Goal: Information Seeking & Learning: Learn about a topic

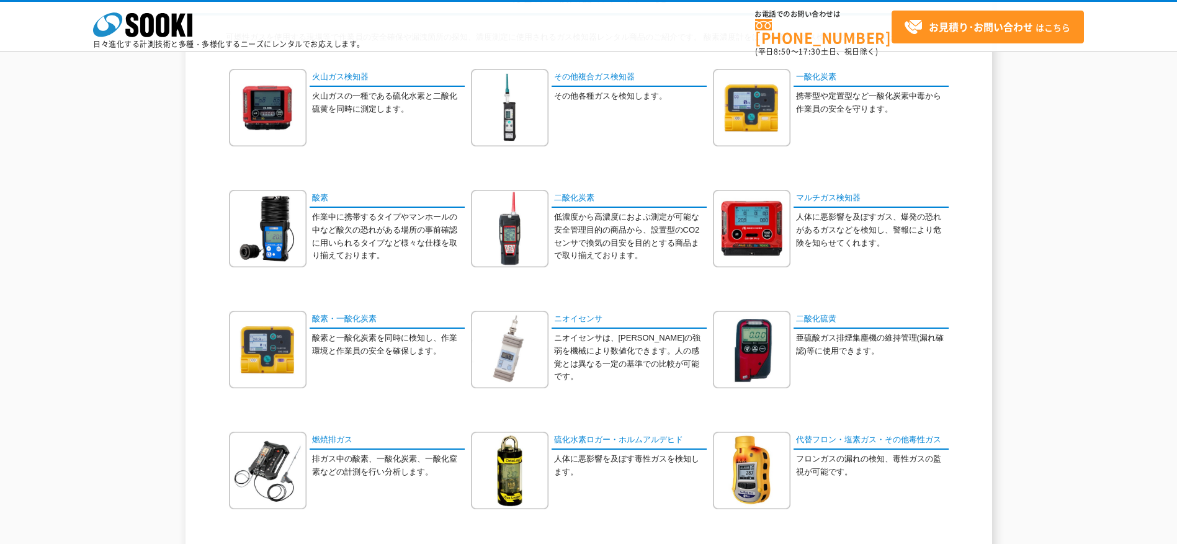
scroll to position [124, 0]
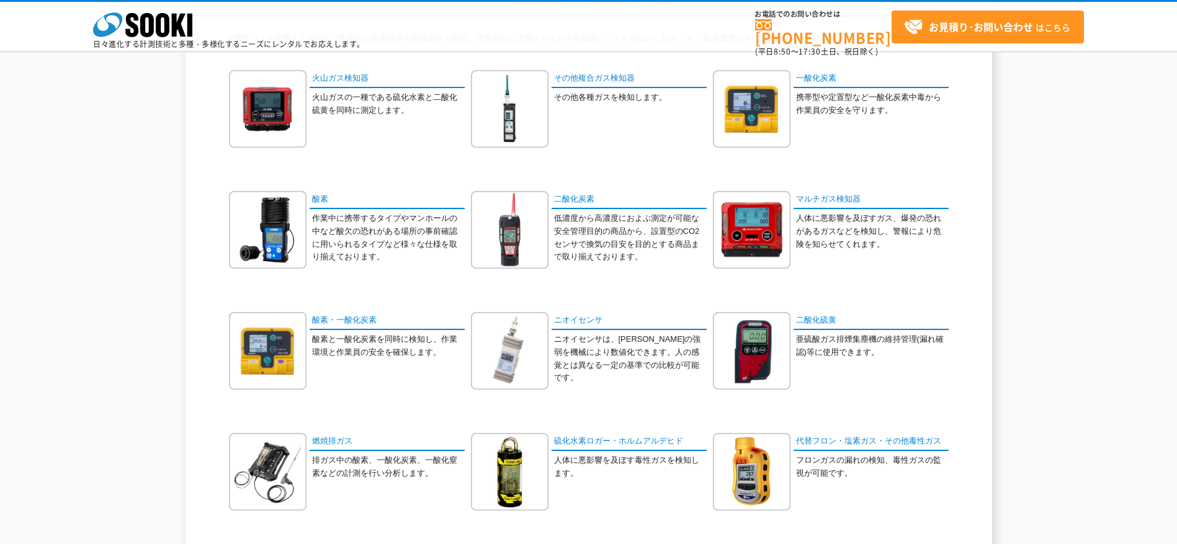
click at [988, 322] on div "有害ガス検知器 カテゴリ一覧 可燃性ガスを使用する現場等で作業員の安全確保や漏洩箇所の探知、濃度測定に使用されるガス検知器レンタル商品のご紹介です。 酸素濃度…" at bounding box center [589, 334] width 807 height 702
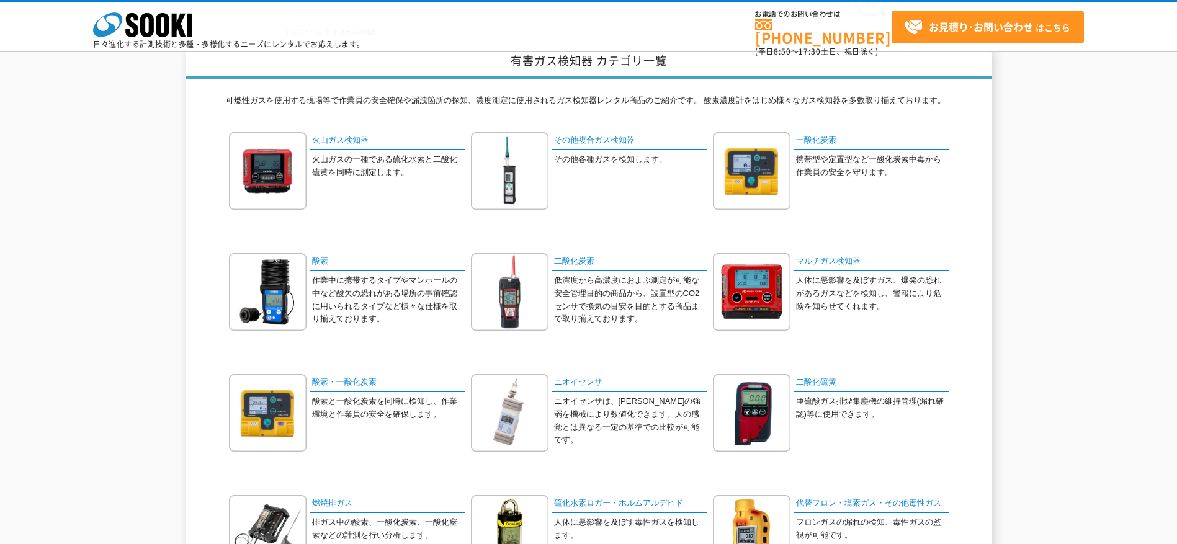
scroll to position [186, 0]
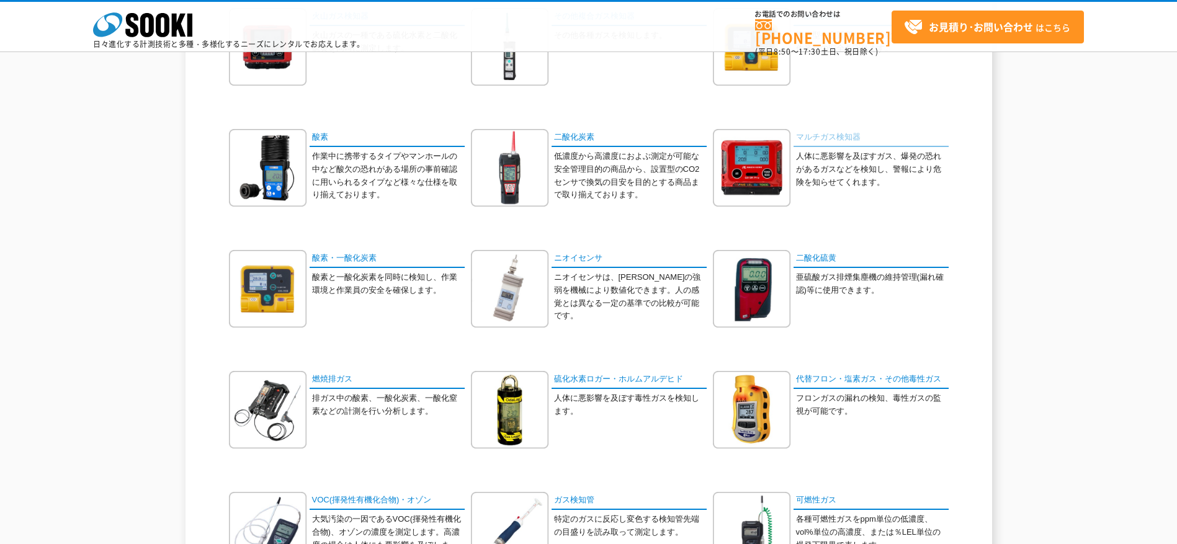
click at [834, 139] on link "マルチガス検知器" at bounding box center [871, 138] width 155 height 18
click at [124, 23] on icon "株式会社 ソーキ" at bounding box center [142, 24] width 99 height 25
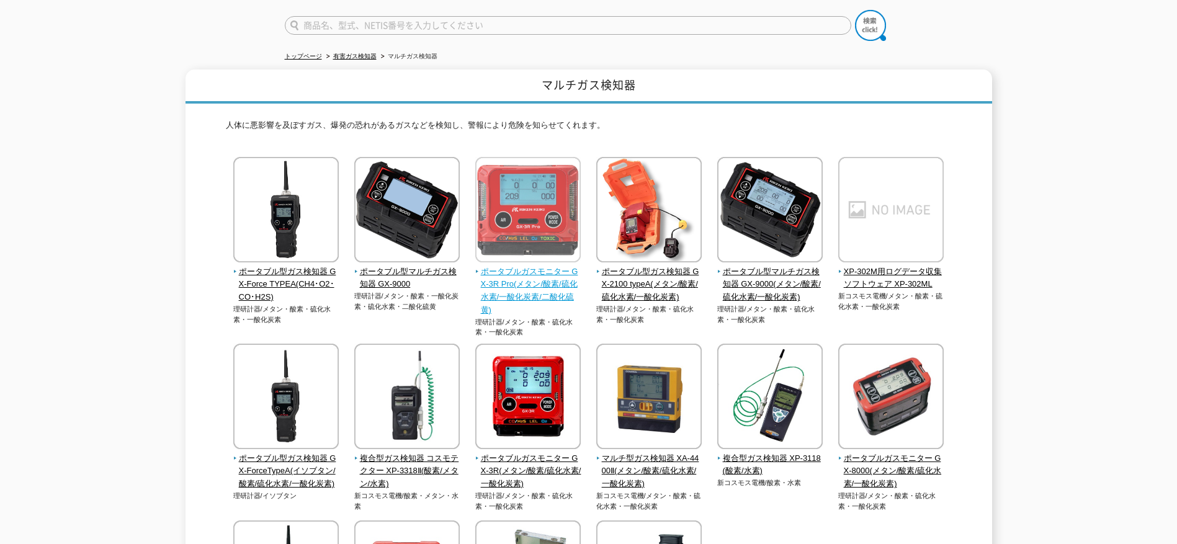
scroll to position [33, 0]
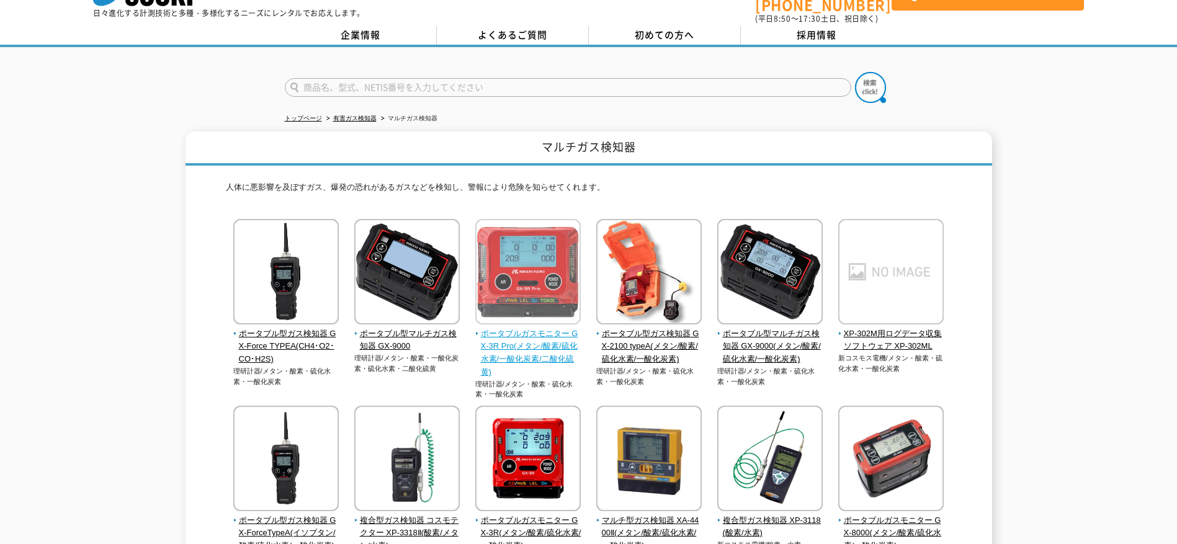
click at [527, 302] on img at bounding box center [528, 273] width 106 height 109
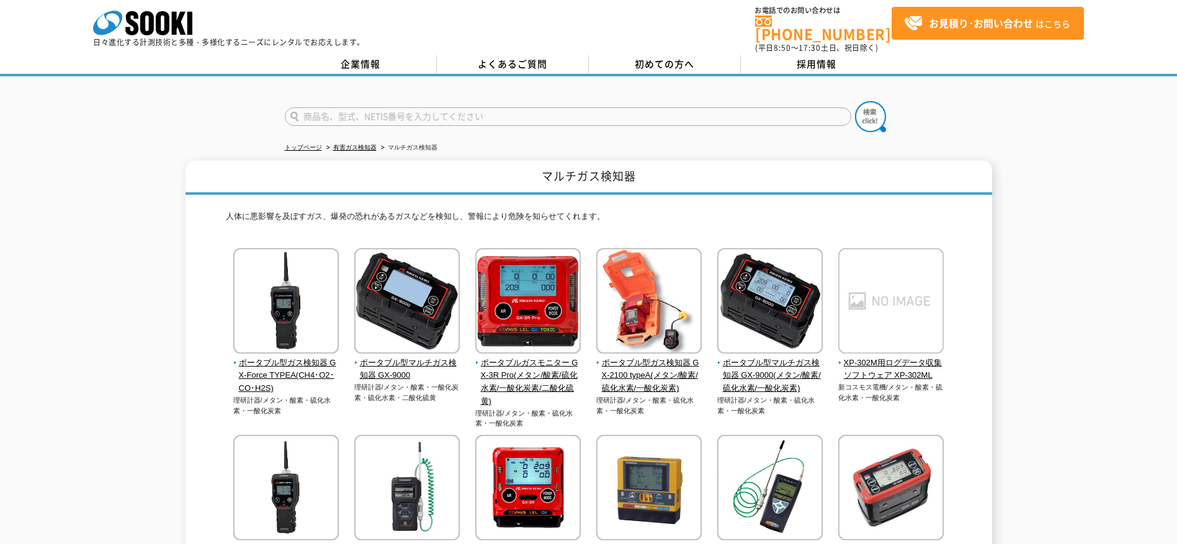
scroll to position [0, 0]
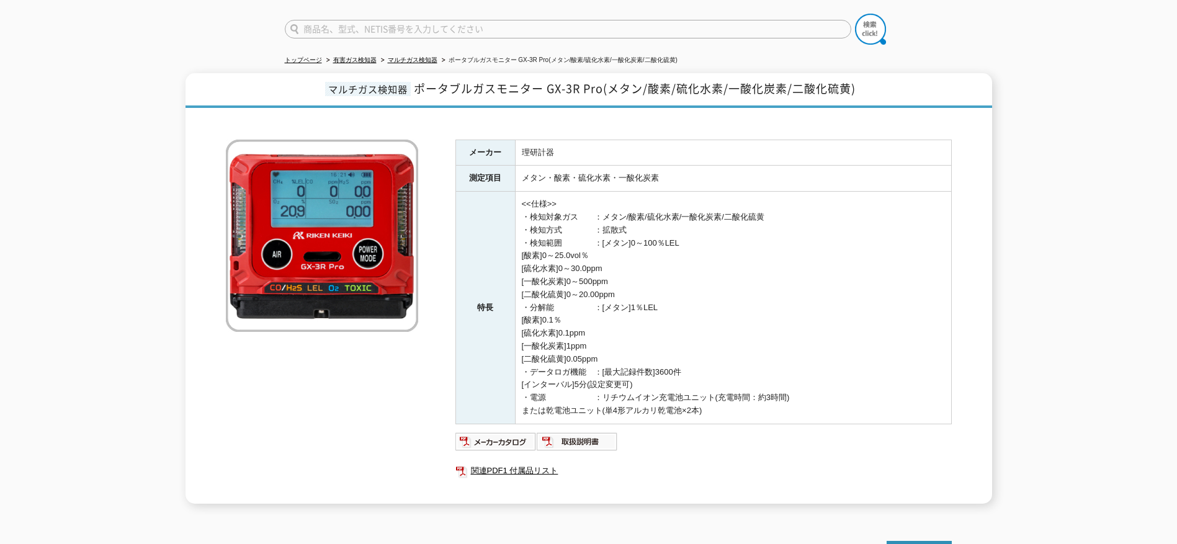
scroll to position [46, 0]
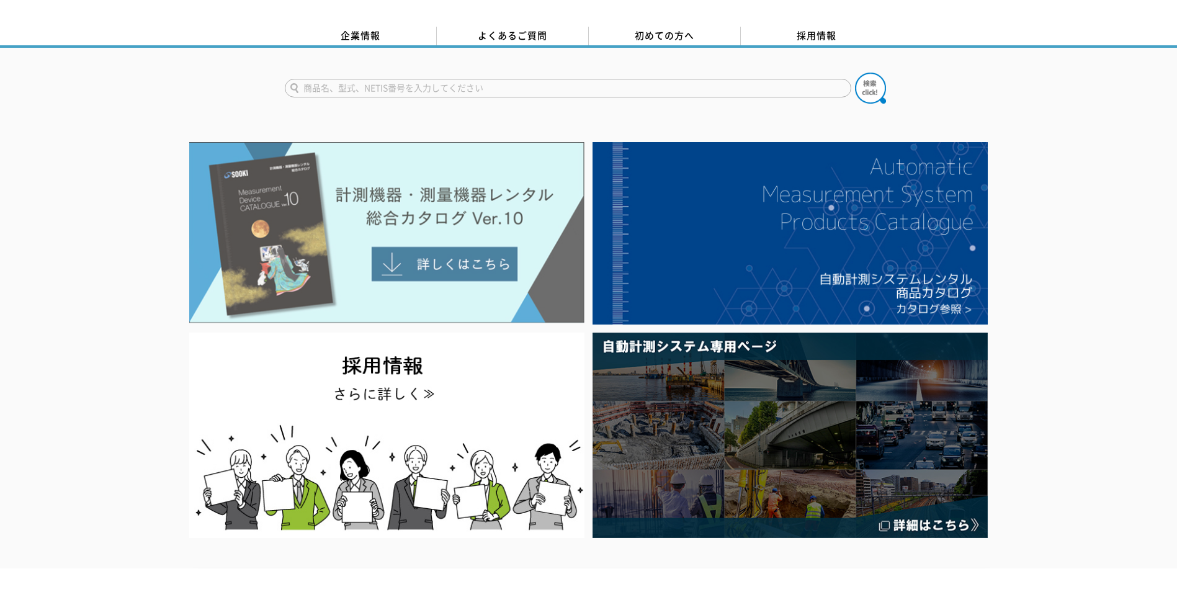
scroll to position [62, 0]
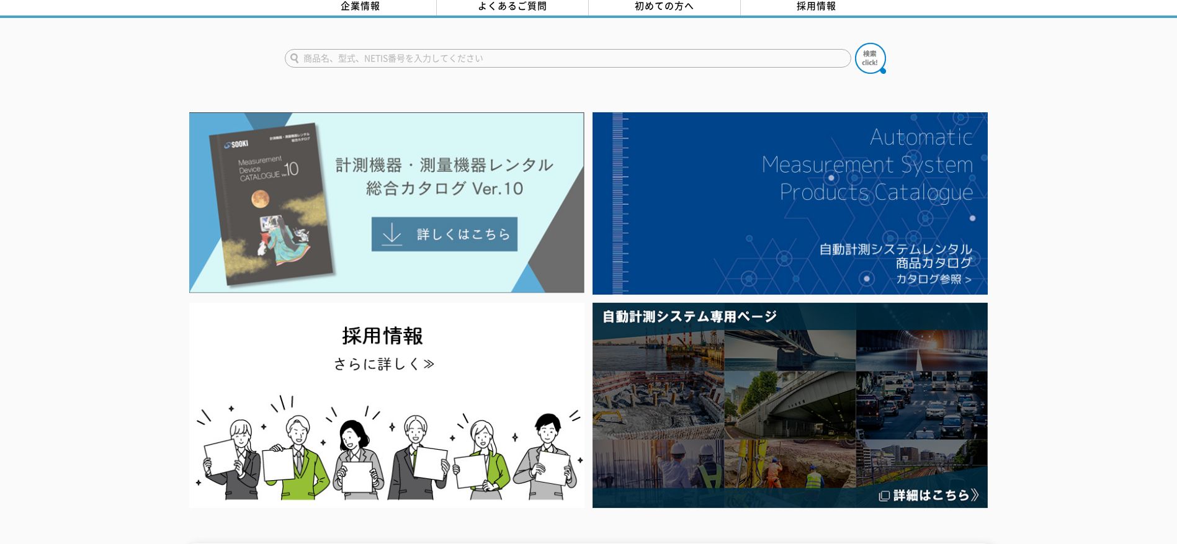
click at [407, 230] on img at bounding box center [386, 202] width 395 height 181
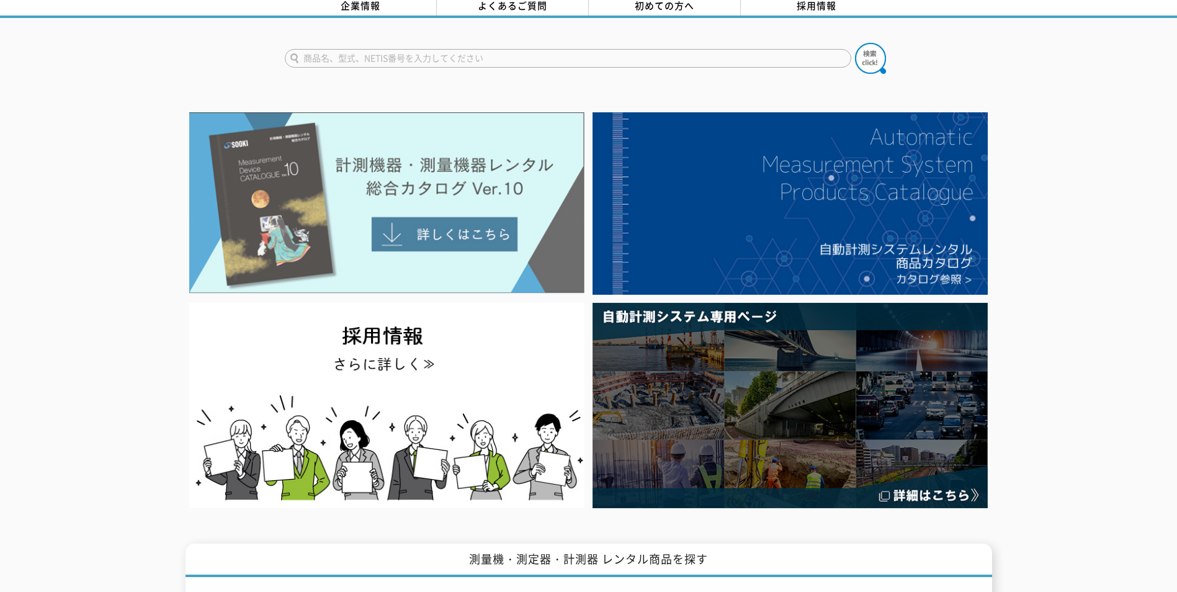
click at [365, 198] on img at bounding box center [386, 202] width 395 height 181
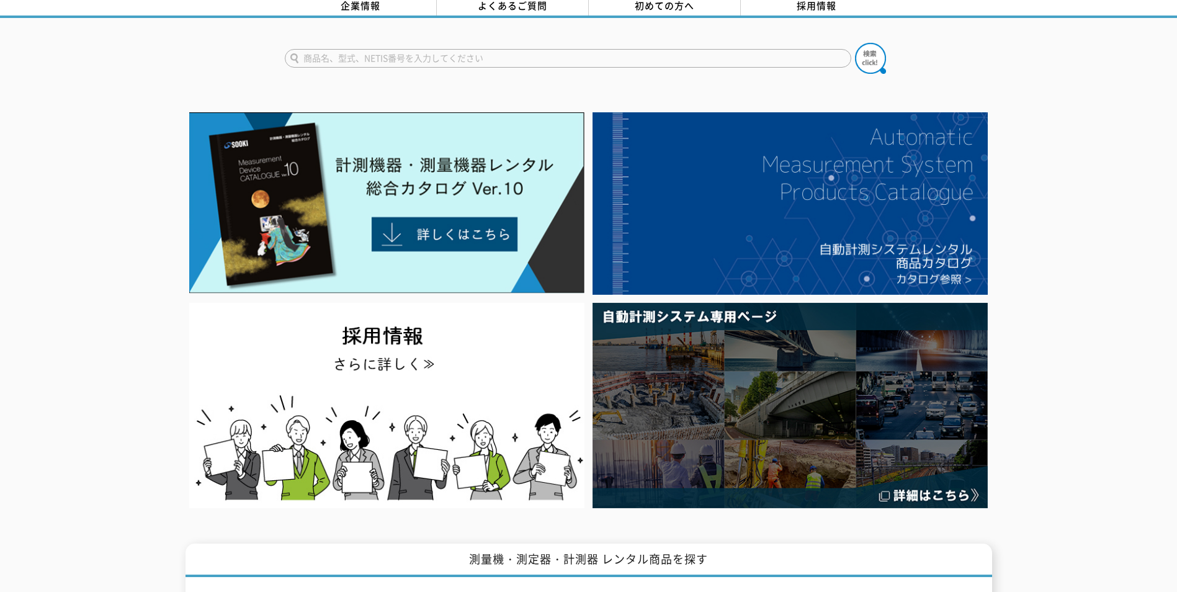
drag, startPoint x: 378, startPoint y: 61, endPoint x: 382, endPoint y: 54, distance: 7.8
click at [378, 60] on form at bounding box center [589, 60] width 608 height 35
click at [385, 49] on input "text" at bounding box center [568, 58] width 567 height 19
type input "XOC-220"
click at [1138, 438] on div at bounding box center [588, 310] width 1177 height 404
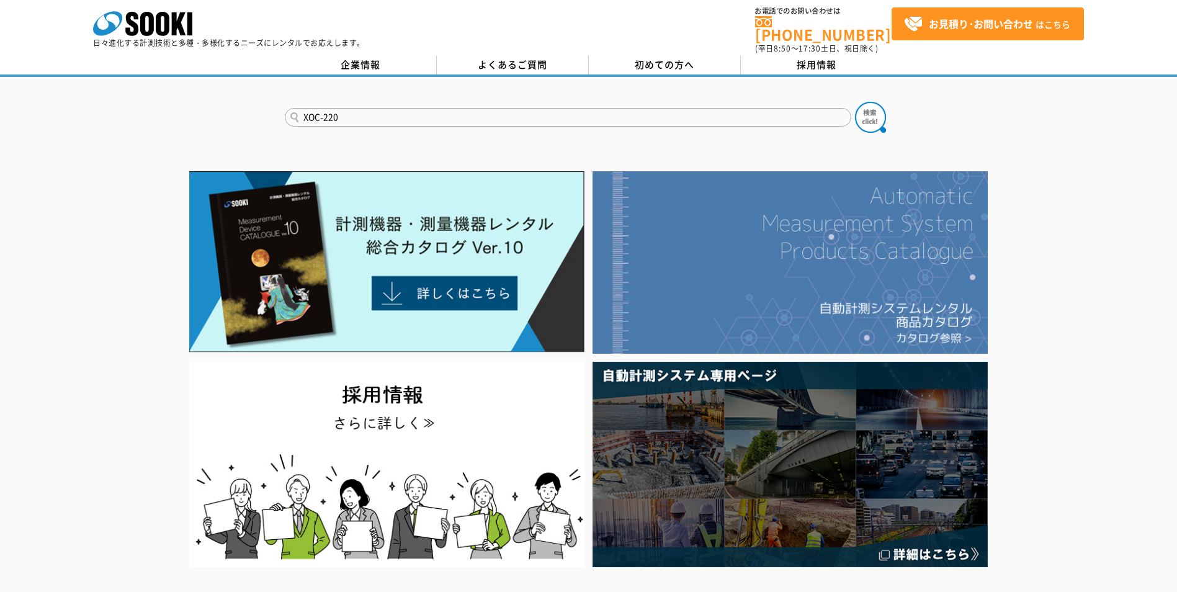
scroll to position [0, 0]
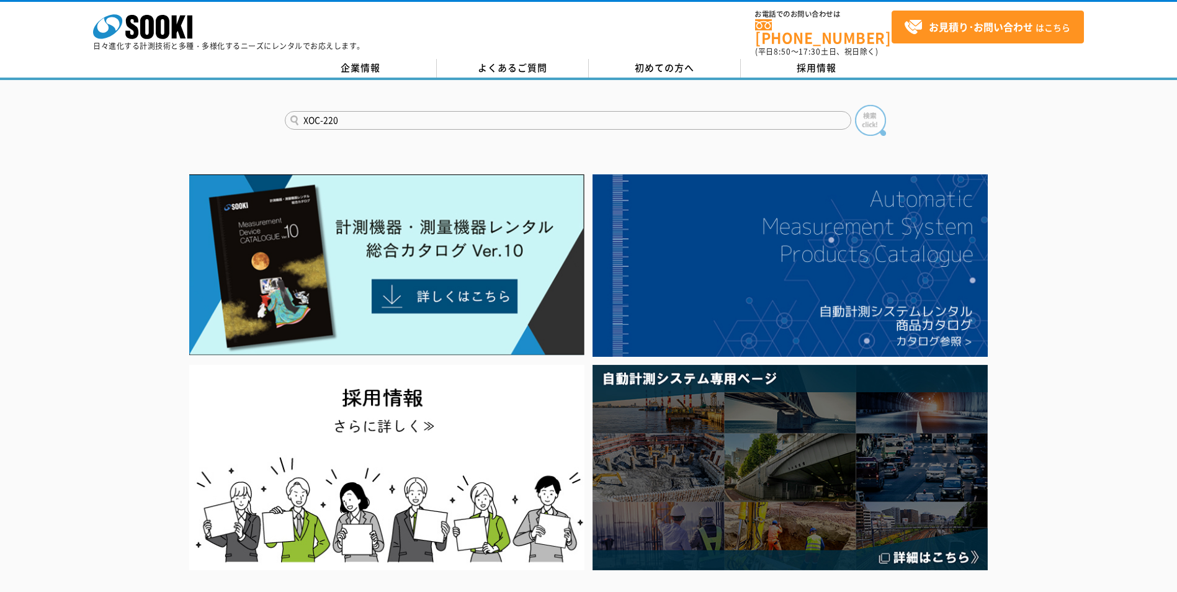
click at [865, 105] on img at bounding box center [870, 120] width 31 height 31
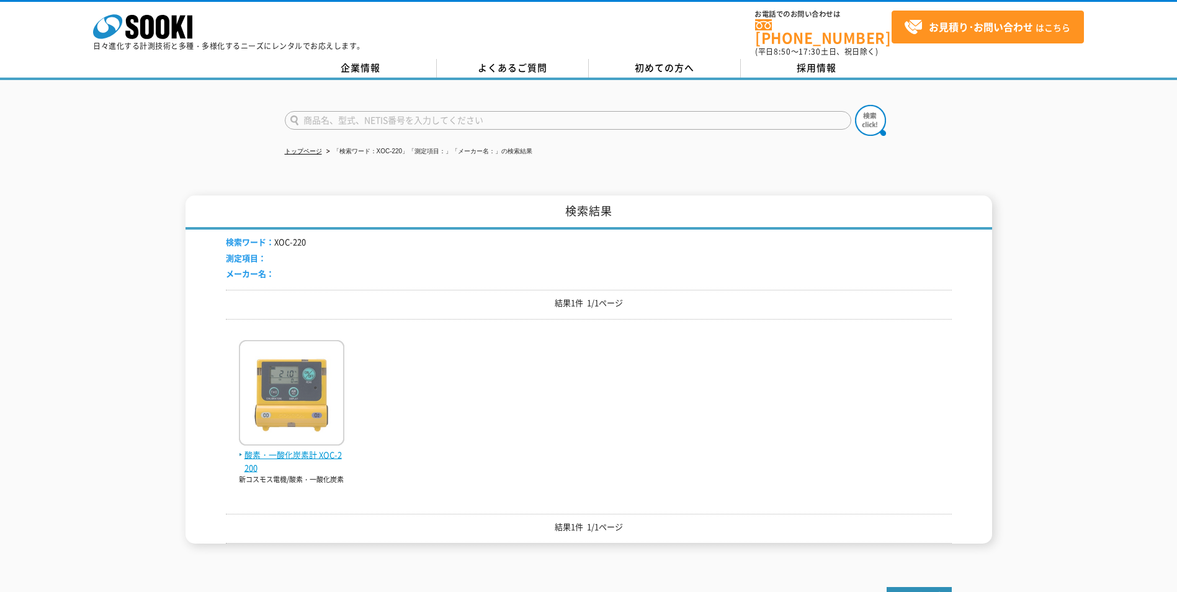
click at [276, 412] on img at bounding box center [292, 394] width 106 height 109
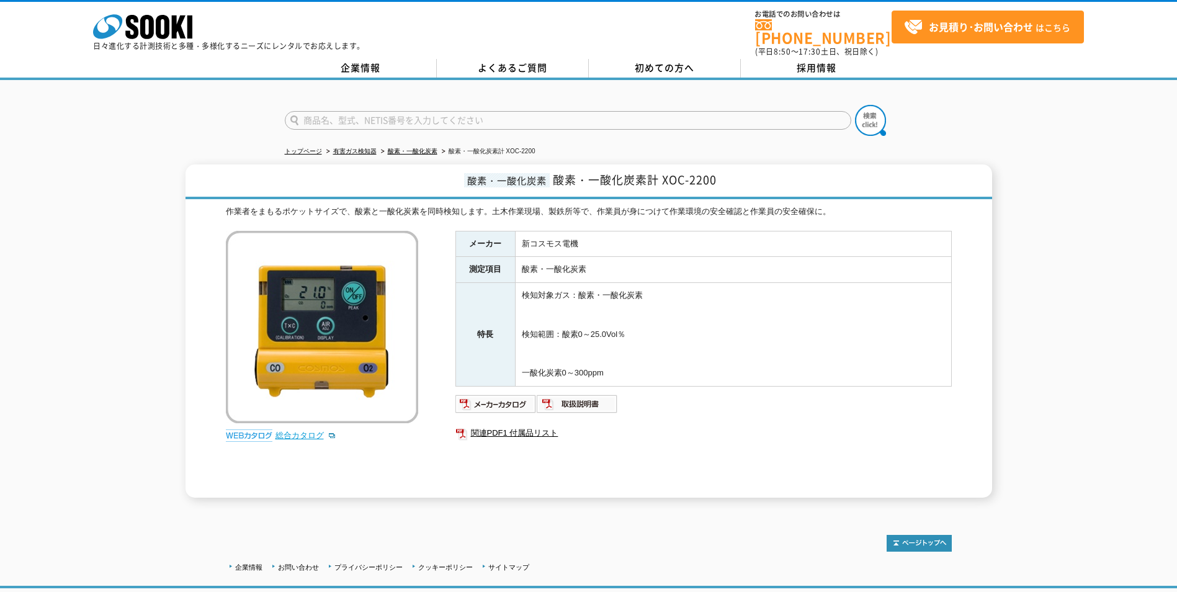
click at [300, 431] on link "総合カタログ" at bounding box center [306, 435] width 61 height 9
